Goal: Task Accomplishment & Management: Manage account settings

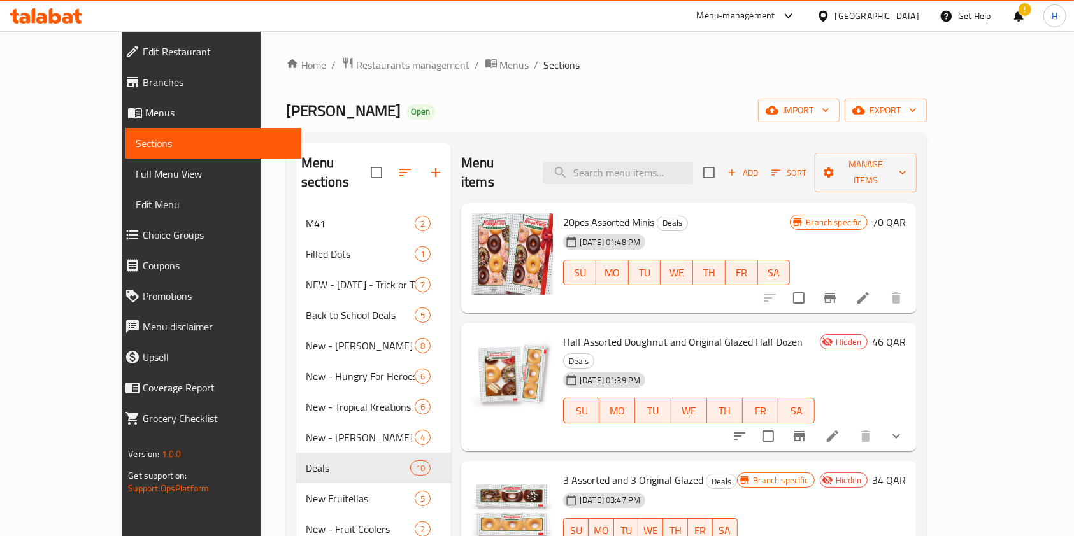
click at [775, 17] on div "Menu-management" at bounding box center [736, 15] width 78 height 15
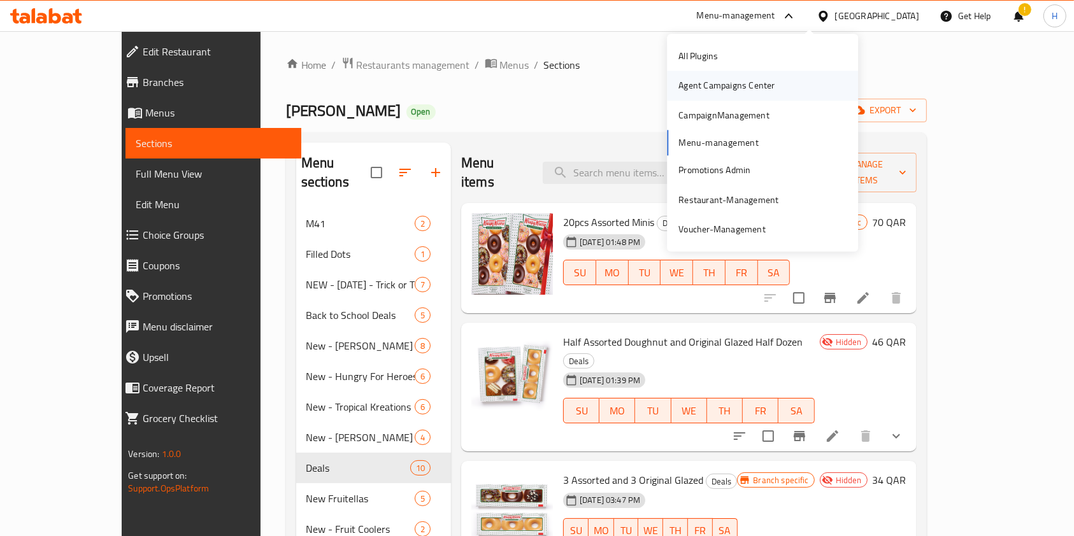
click at [738, 94] on div "Agent Campaigns Center" at bounding box center [726, 85] width 117 height 29
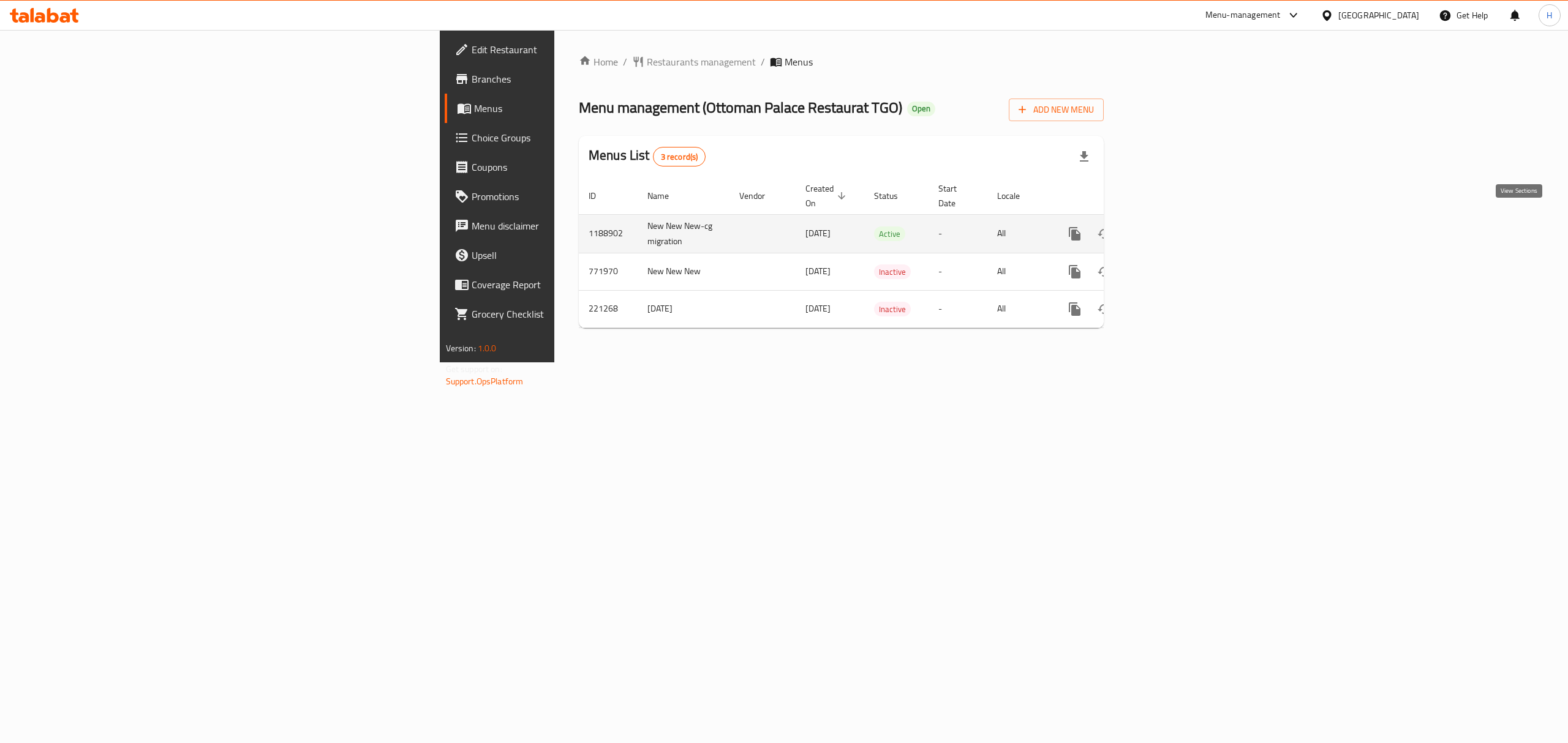
click at [1170, 227] on icon "enhanced table" at bounding box center [1162, 234] width 14 height 14
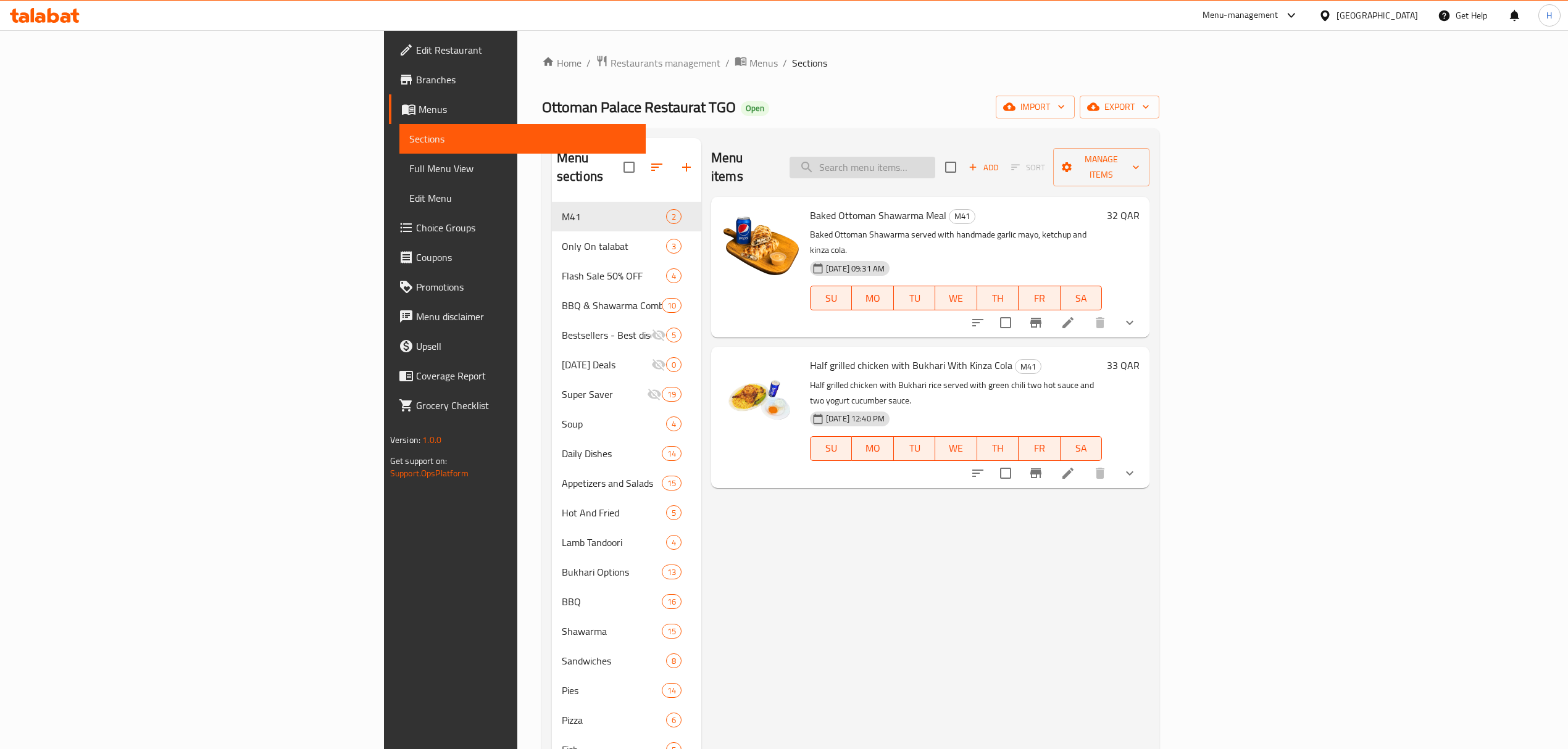
click at [935, 157] on input "search" at bounding box center [862, 168] width 145 height 21
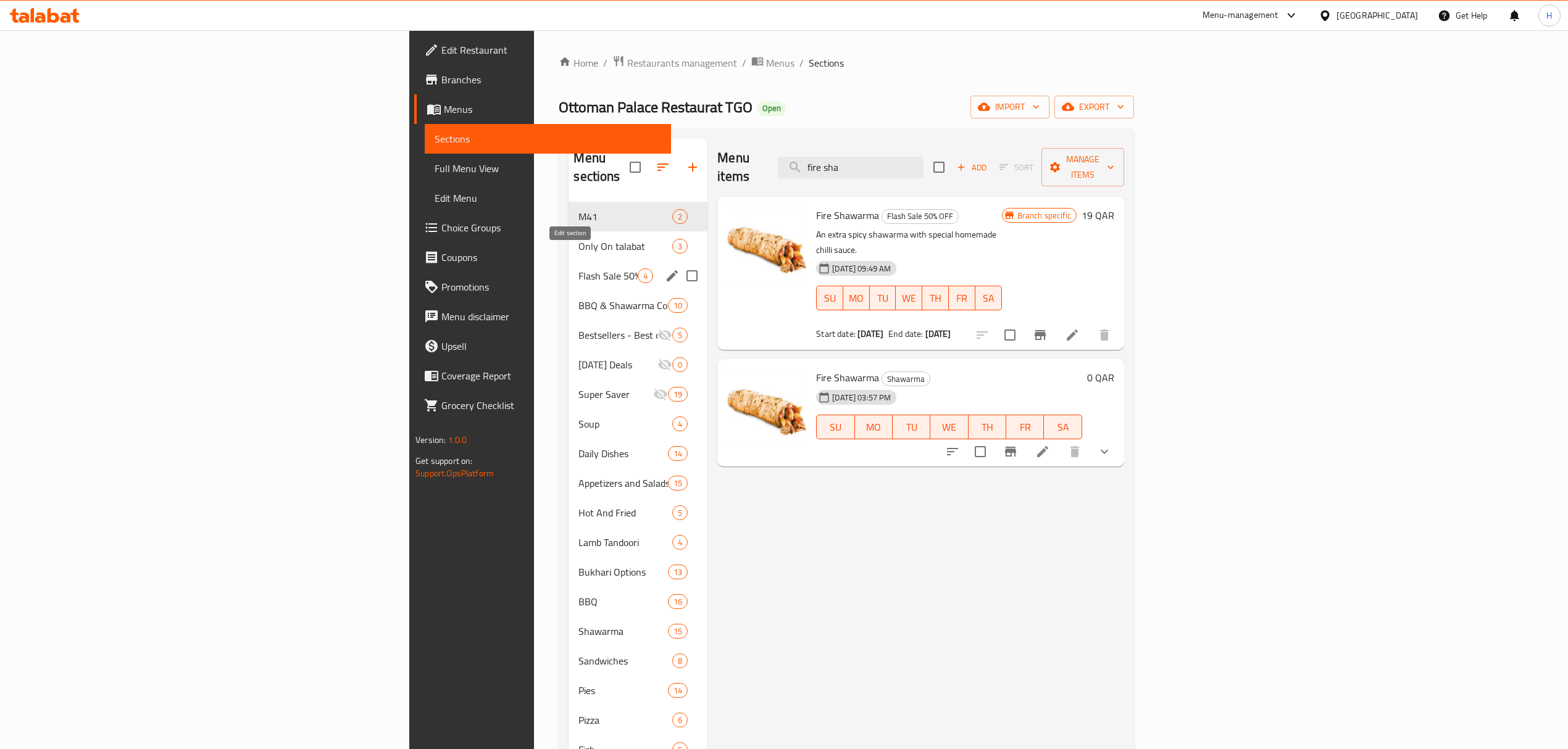
type input "fire sha"
click at [665, 268] on icon "edit" at bounding box center [672, 275] width 15 height 15
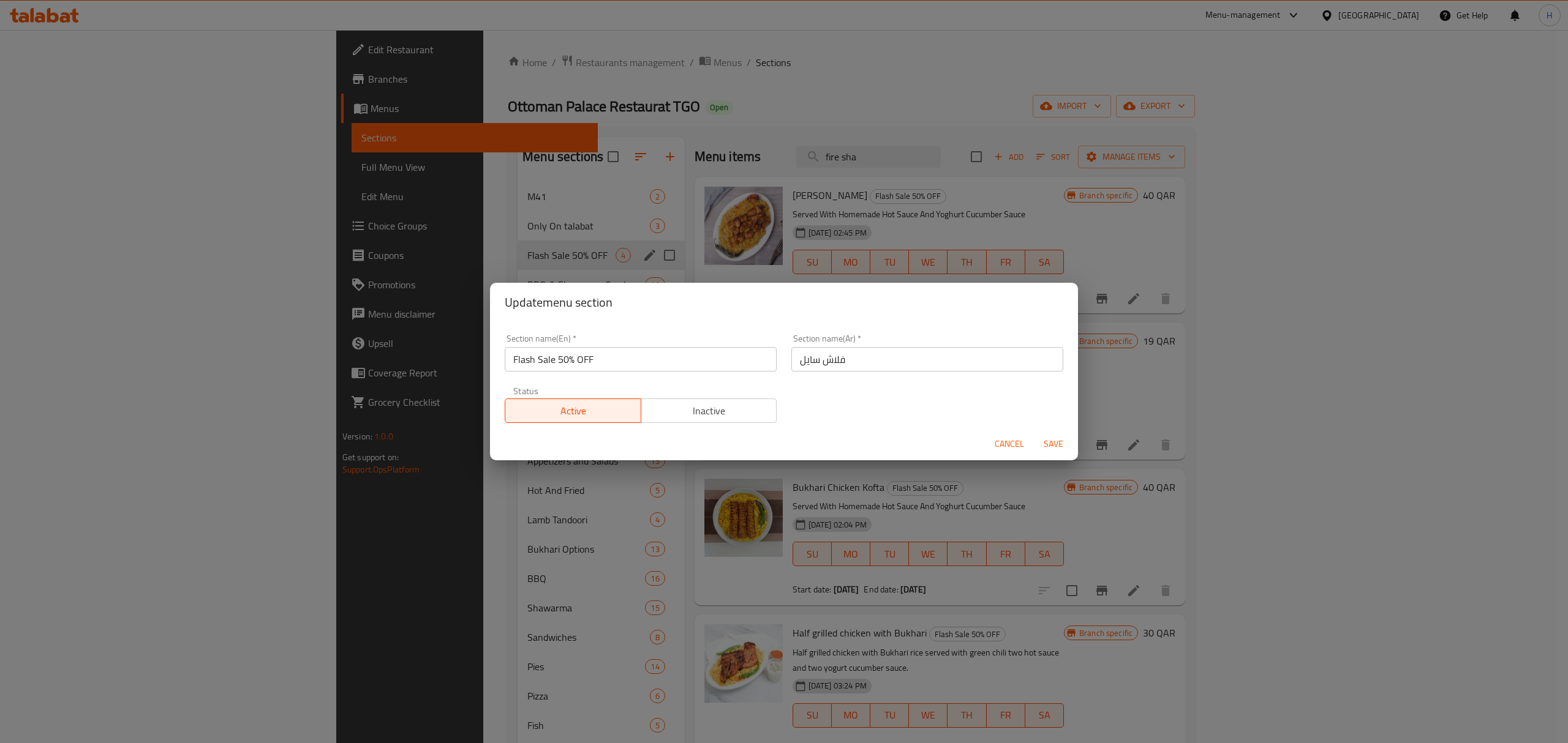
click at [728, 420] on button "Inactive" at bounding box center [709, 410] width 137 height 24
click at [1056, 439] on span "Save" at bounding box center [1053, 444] width 30 height 15
